Goal: Information Seeking & Learning: Understand process/instructions

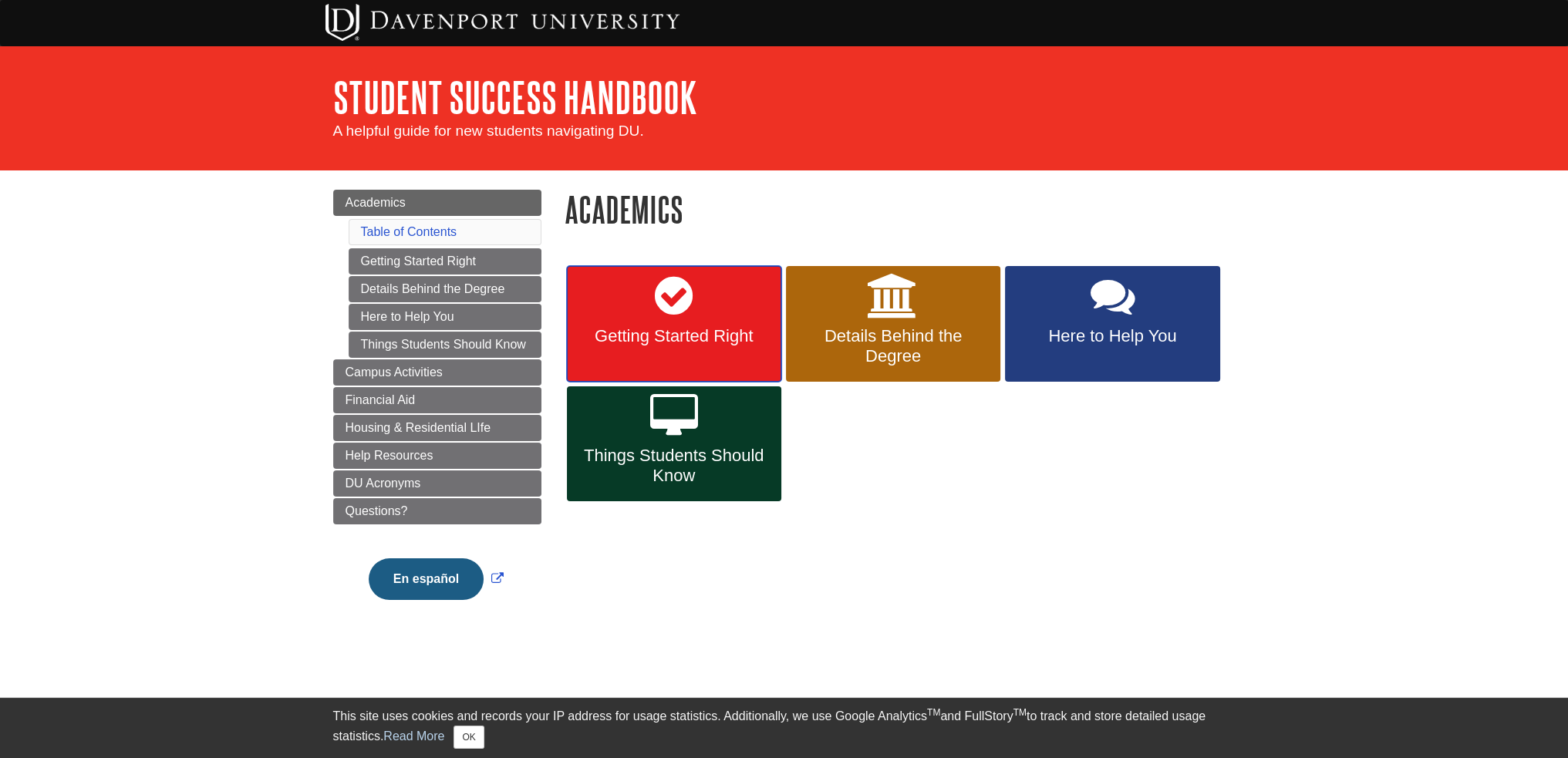
click at [692, 333] on span "Getting Started Right" at bounding box center [673, 336] width 191 height 20
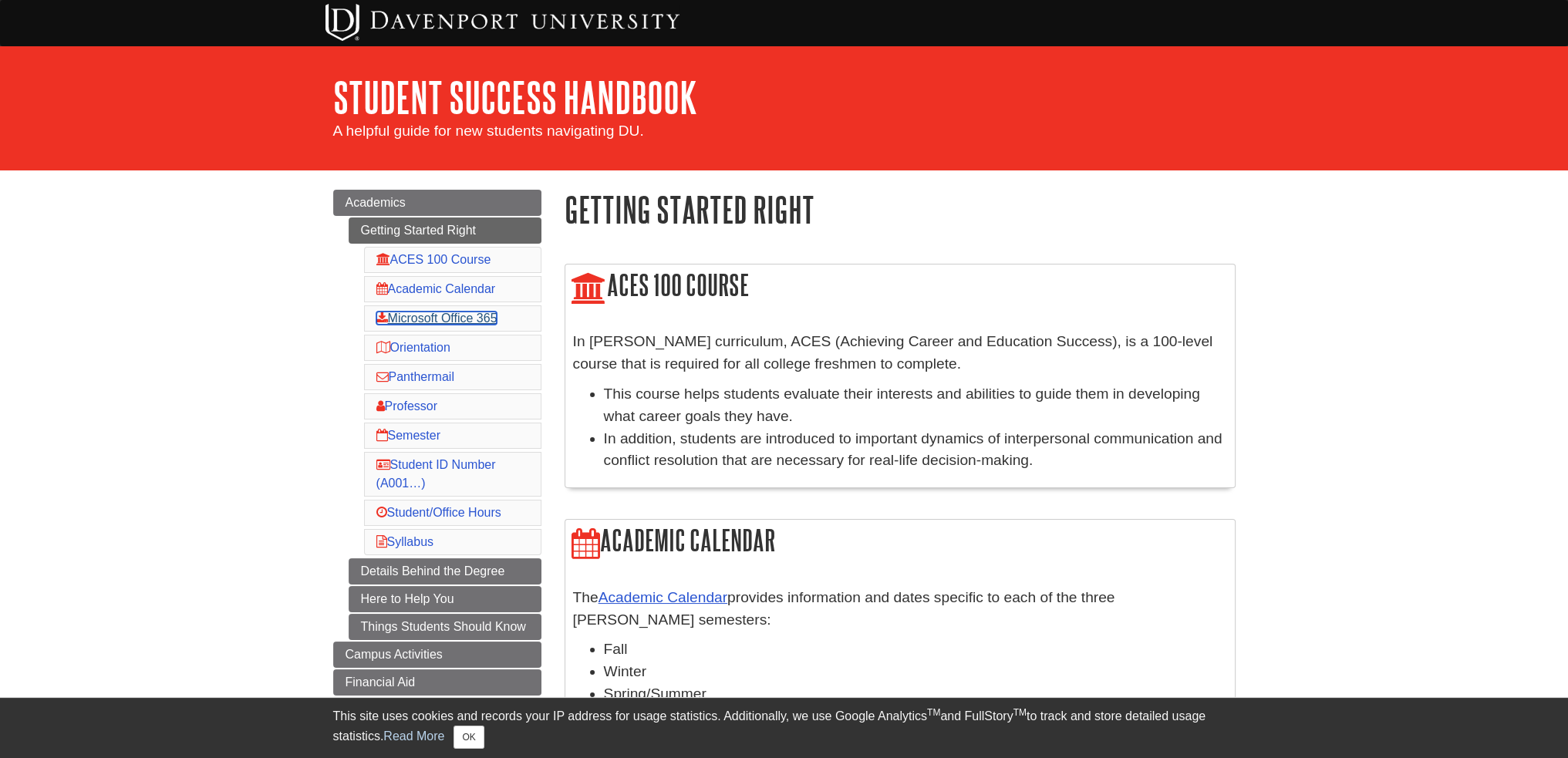
click at [497, 311] on link "Microsoft Office 365" at bounding box center [437, 317] width 121 height 13
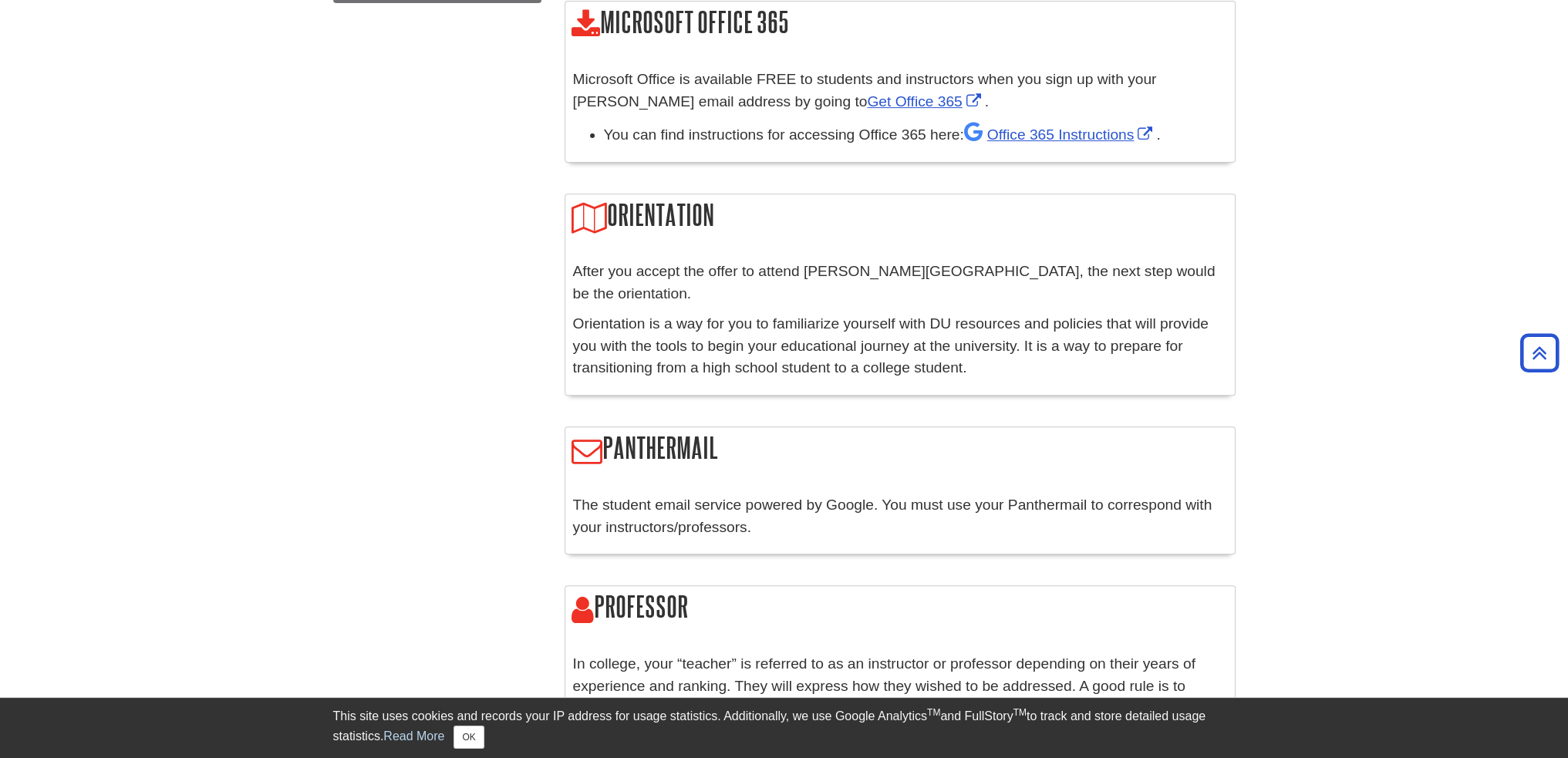
click at [468, 226] on div "Menu Academics Getting Started Right ACES 100 Course Academic Calendar Microsof…" at bounding box center [784, 544] width 926 height 2355
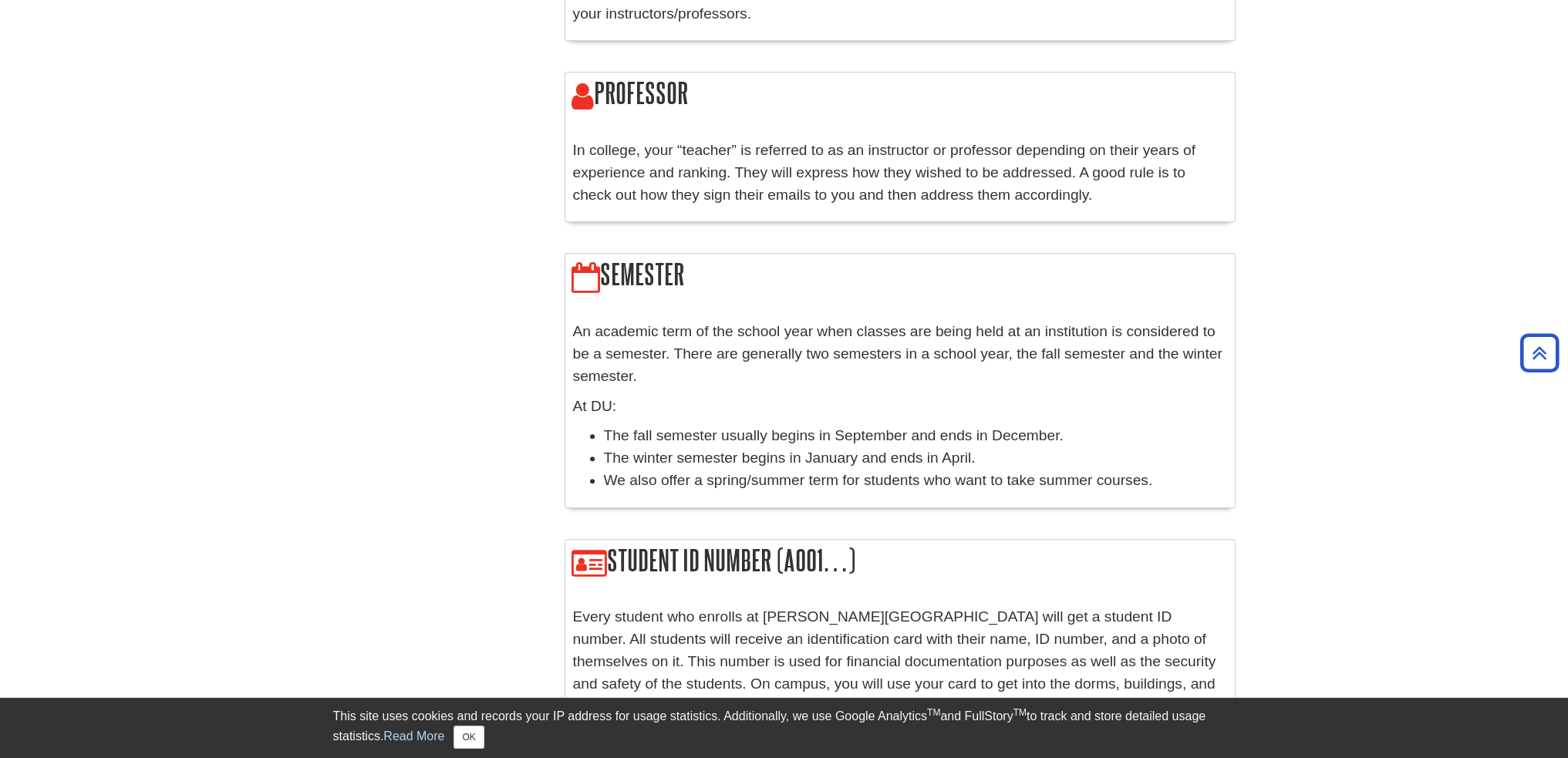
scroll to position [1343, 0]
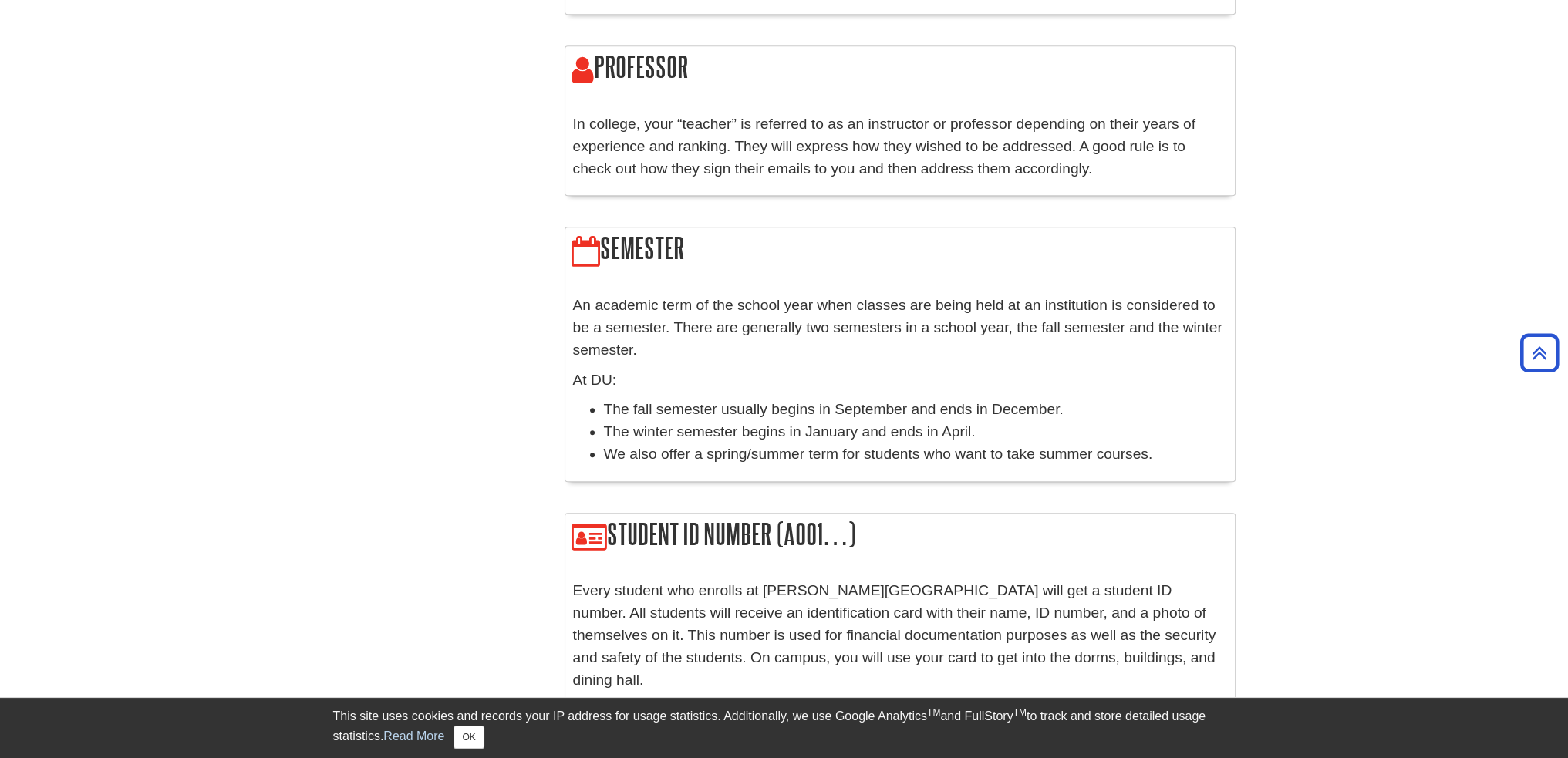
click at [1316, 532] on body "This site uses cookies and records your IP address for usage statistics. Additi…" at bounding box center [784, 25] width 1568 height 2736
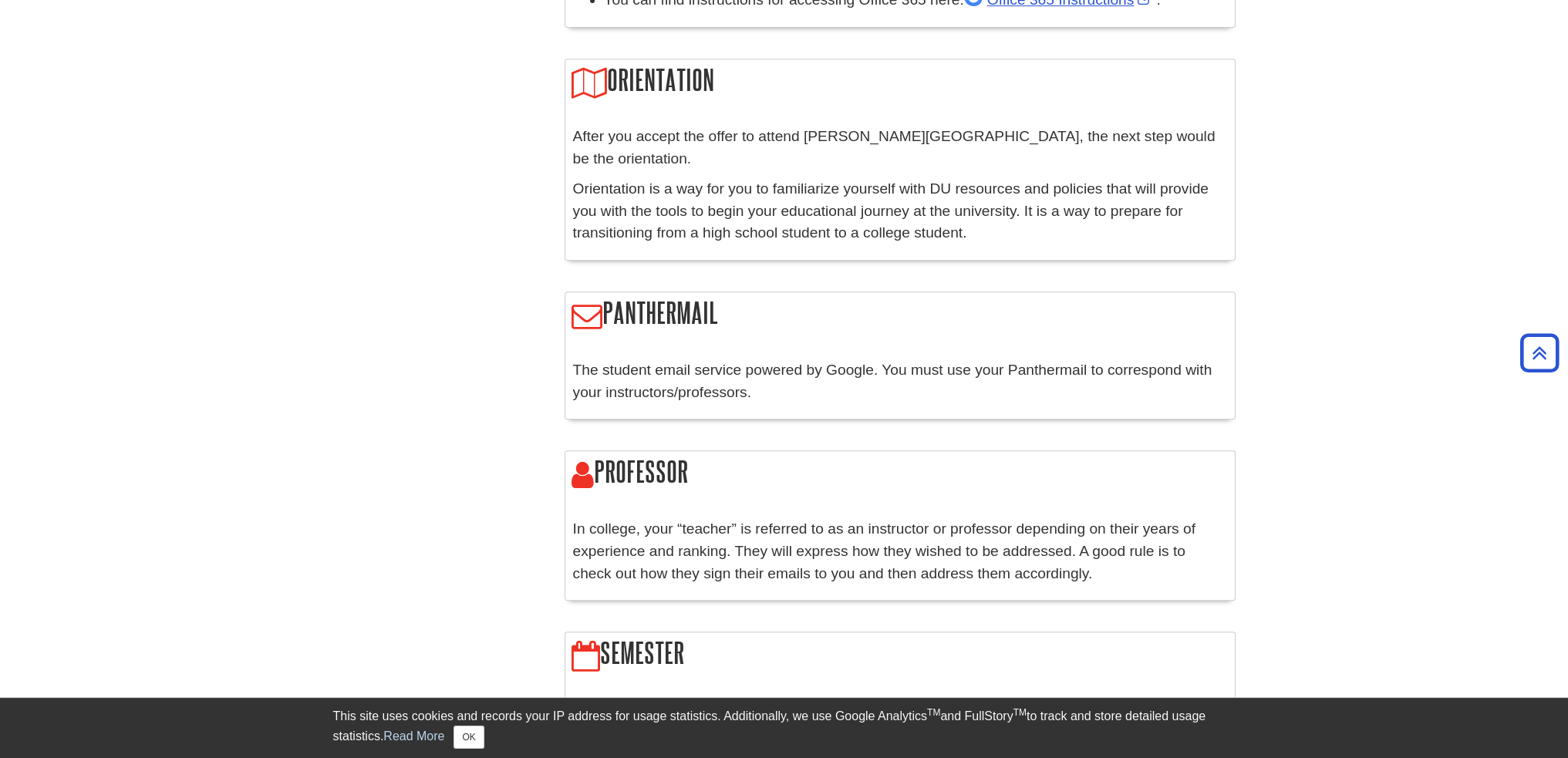
scroll to position [803, 0]
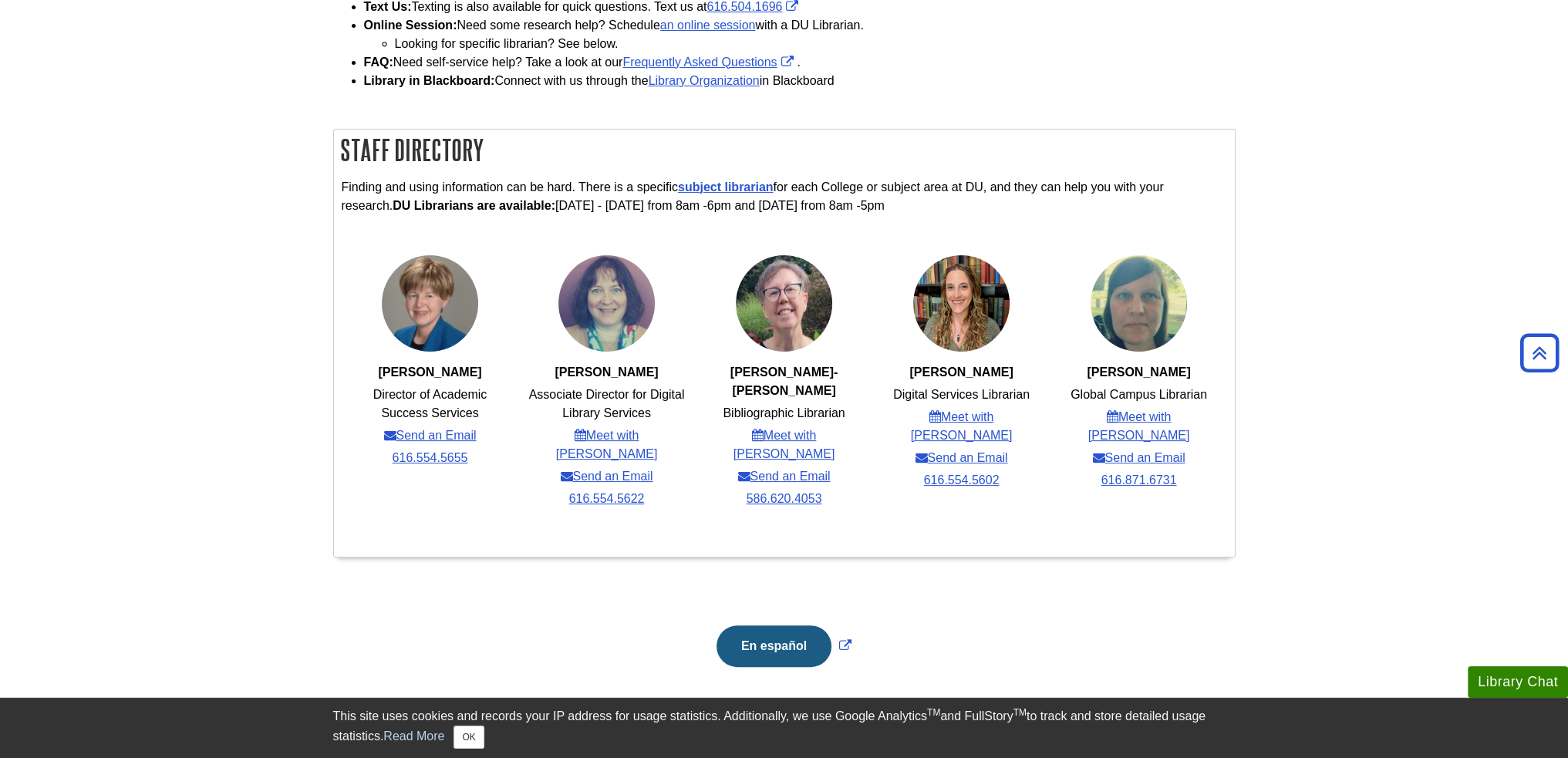
scroll to position [52, 0]
